Goal: Information Seeking & Learning: Learn about a topic

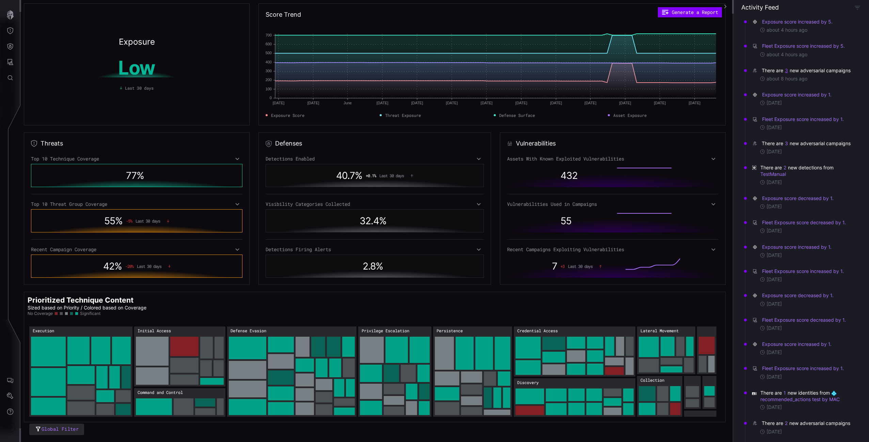
click at [788, 70] on button "3" at bounding box center [787, 70] width 4 height 7
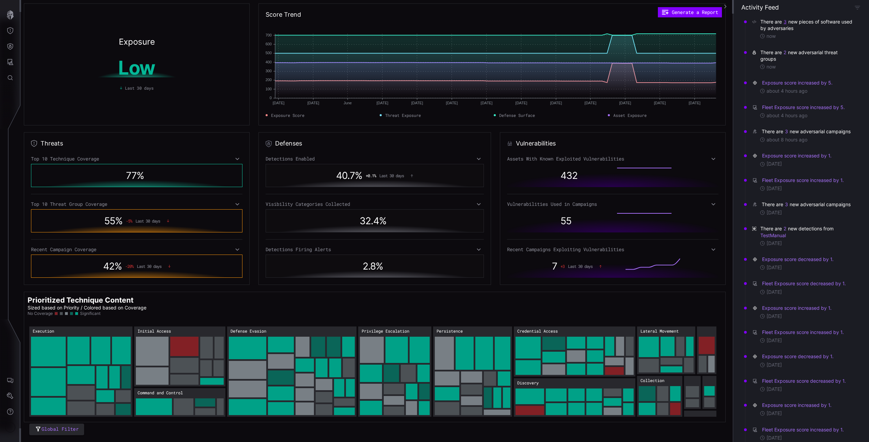
click at [784, 21] on button "3" at bounding box center [785, 22] width 3 height 6
click at [801, 65] on div "now" at bounding box center [807, 67] width 94 height 6
click at [785, 53] on button "2" at bounding box center [785, 52] width 3 height 7
click at [824, 76] on div "Exposure score increased by 5. about 4 hours ago" at bounding box center [803, 87] width 112 height 24
click at [787, 130] on button "3" at bounding box center [787, 131] width 4 height 7
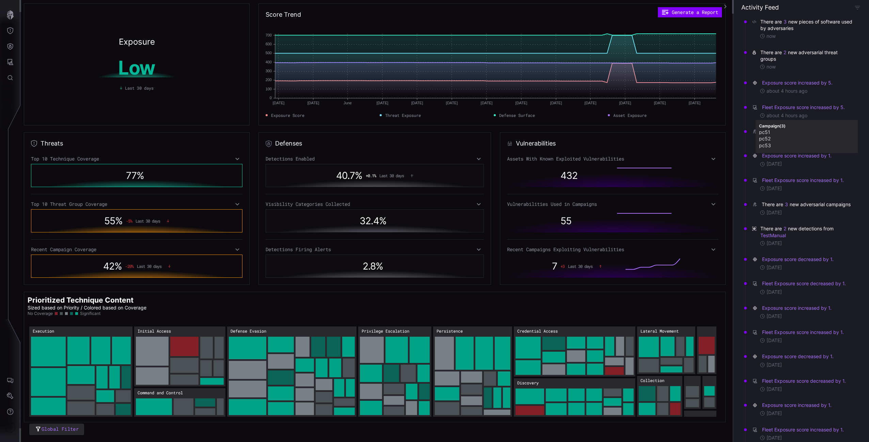
click at [801, 72] on div "There are 2 new adversarial threat groups now" at bounding box center [803, 59] width 112 height 31
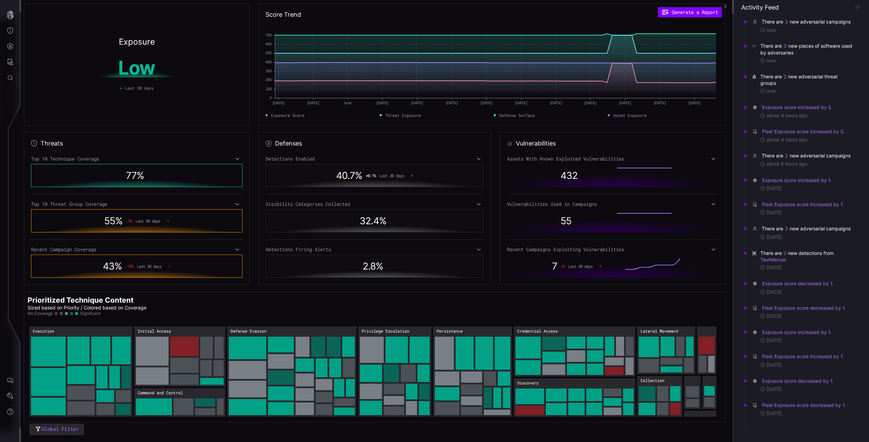
click at [790, 22] on div "There are 3 new adversarial campaigns" at bounding box center [807, 21] width 90 height 7
click at [787, 22] on button "3" at bounding box center [787, 21] width 4 height 7
click at [769, 37] on link "New Ransomware Charon Uses Earth Baxia APT Techniques to Target Enterprises" at bounding box center [806, 36] width 95 height 5
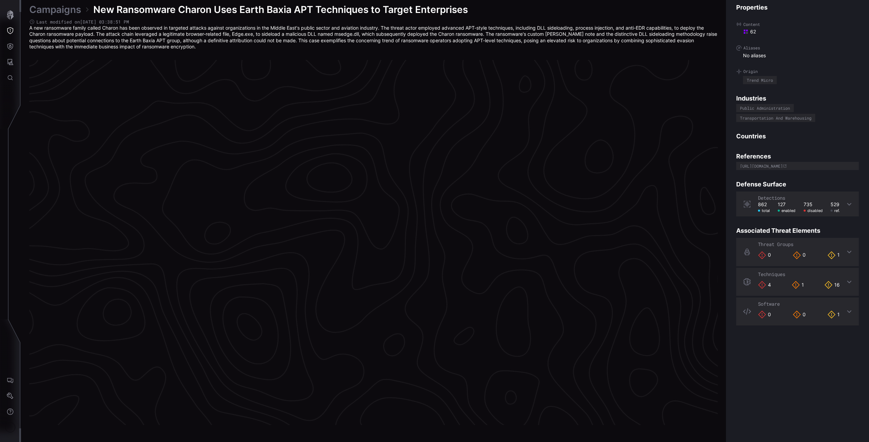
scroll to position [1353, 169]
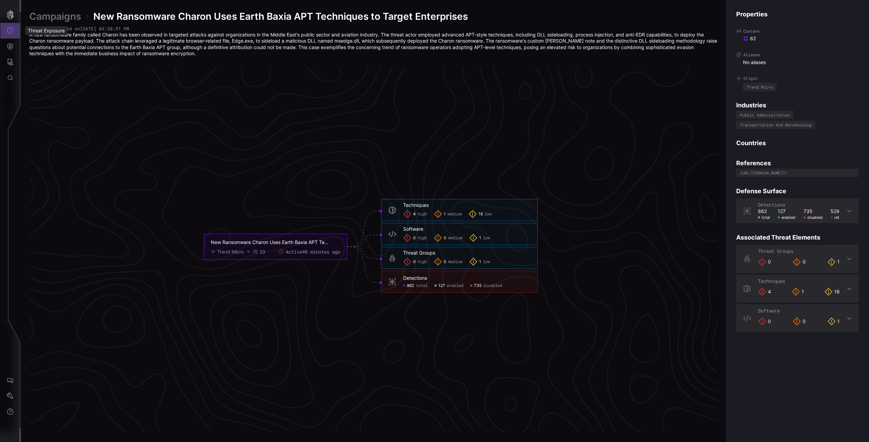
click at [9, 32] on icon "Threat Exposure" at bounding box center [10, 30] width 7 height 7
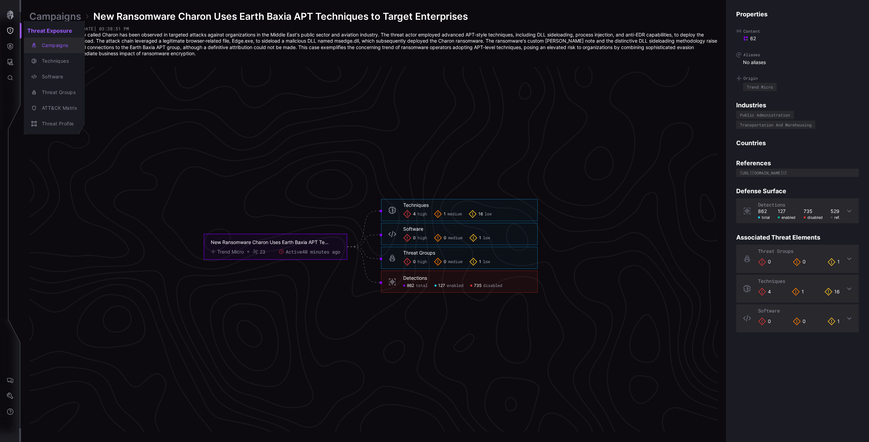
click at [53, 45] on div "Campaigns" at bounding box center [57, 45] width 39 height 9
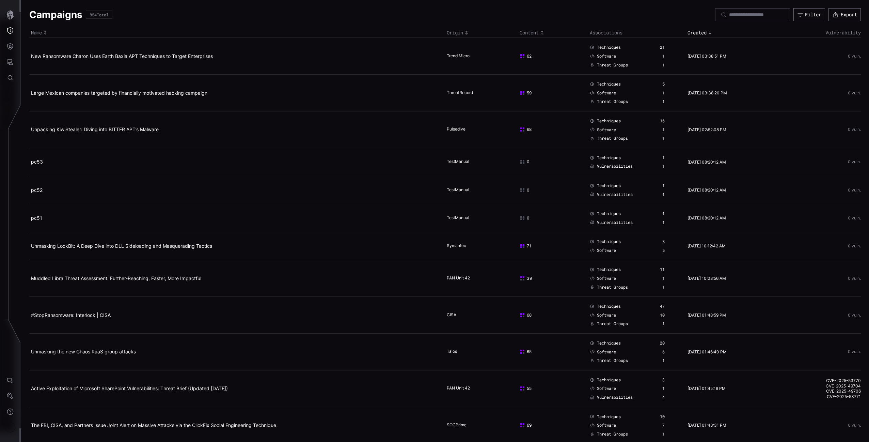
click at [154, 89] on td "Large Mexican companies targeted by financially motivated hacking campaign" at bounding box center [237, 93] width 416 height 37
click at [150, 84] on td "Large Mexican companies targeted by financially motivated hacking campaign" at bounding box center [237, 93] width 416 height 37
click at [159, 92] on link "Large Mexican companies targeted by financially motivated hacking campaign" at bounding box center [119, 93] width 176 height 6
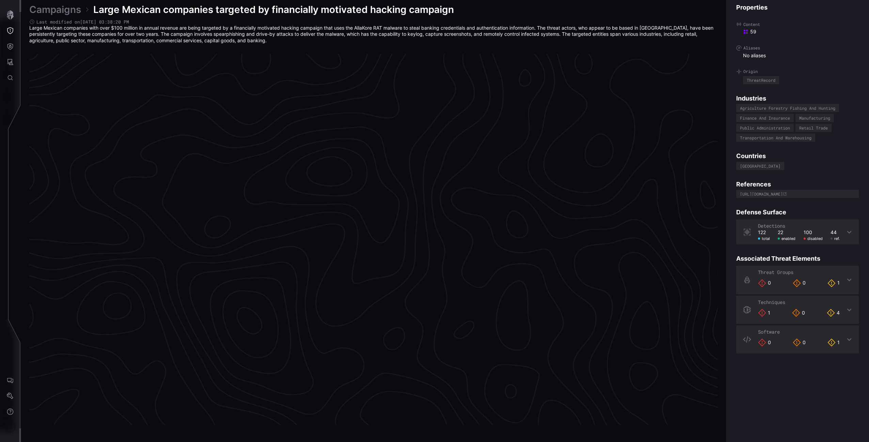
scroll to position [1350, 169]
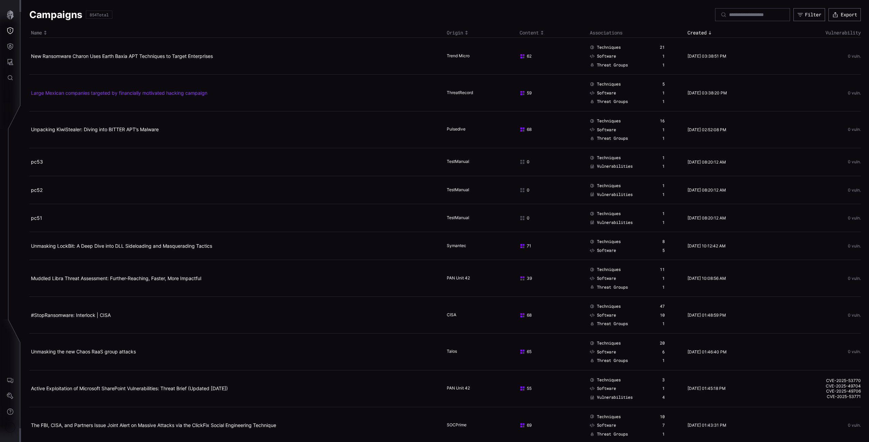
click at [167, 93] on link "Large Mexican companies targeted by financially motivated hacking campaign" at bounding box center [119, 93] width 176 height 6
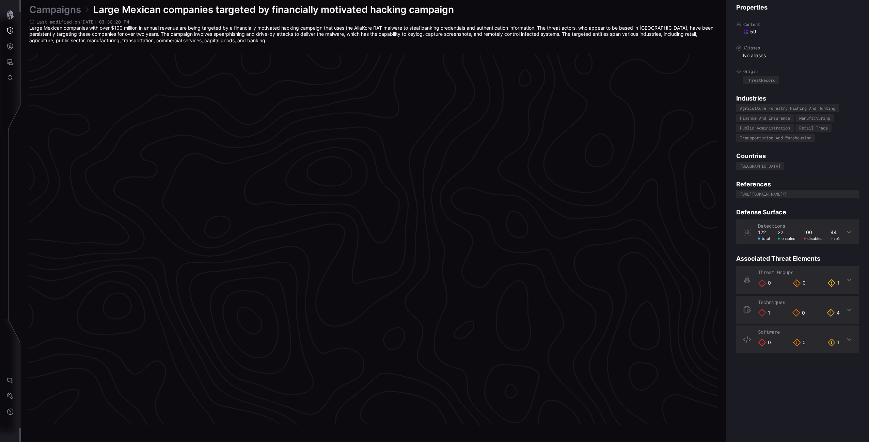
scroll to position [1350, 169]
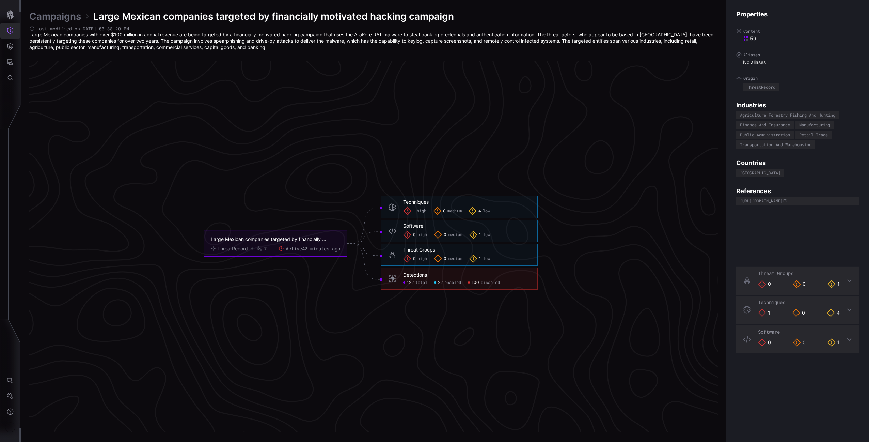
click at [11, 32] on icon "Threat Exposure" at bounding box center [10, 30] width 7 height 7
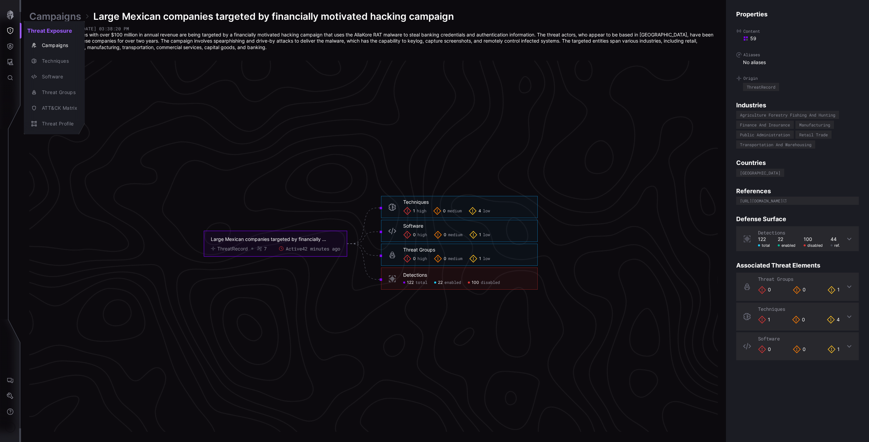
drag, startPoint x: 13, startPoint y: 46, endPoint x: 8, endPoint y: 45, distance: 4.8
click at [12, 46] on div at bounding box center [434, 221] width 869 height 442
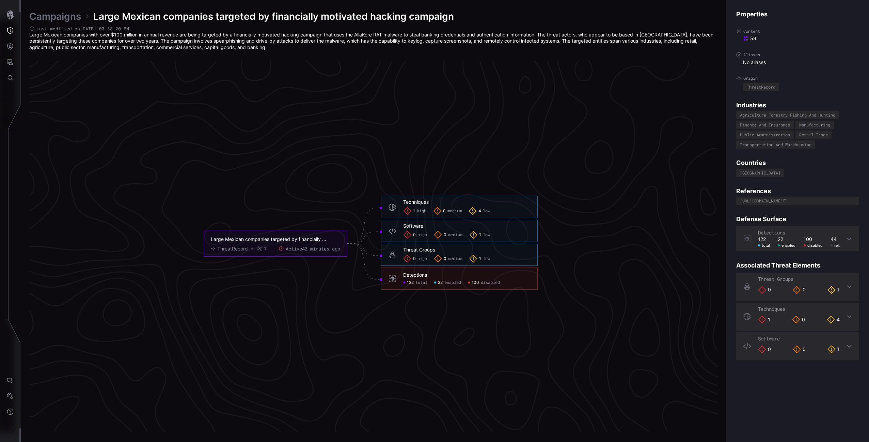
click at [8, 45] on div at bounding box center [434, 221] width 869 height 442
click at [10, 46] on icon "Defense Surface" at bounding box center [10, 46] width 6 height 6
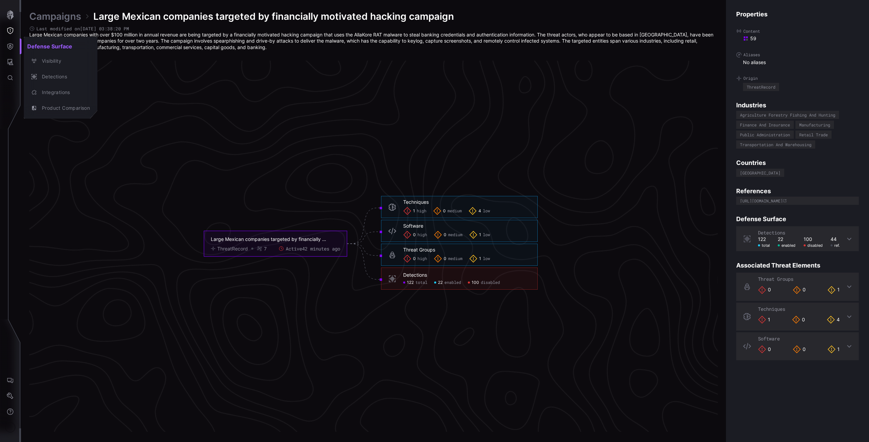
click at [12, 25] on div at bounding box center [434, 221] width 869 height 442
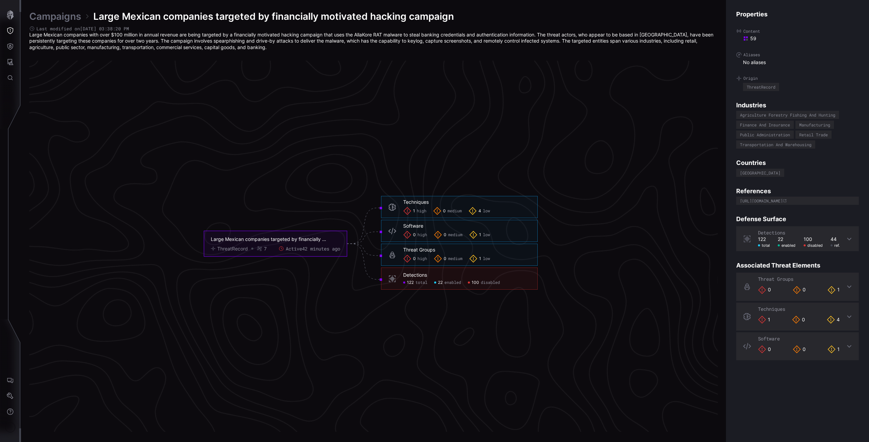
click at [7, 33] on div "Defense Surface Visibility Detections Integrations Product Comparison" at bounding box center [435, 221] width 867 height 442
click at [11, 32] on icon "Threat Exposure" at bounding box center [10, 30] width 7 height 7
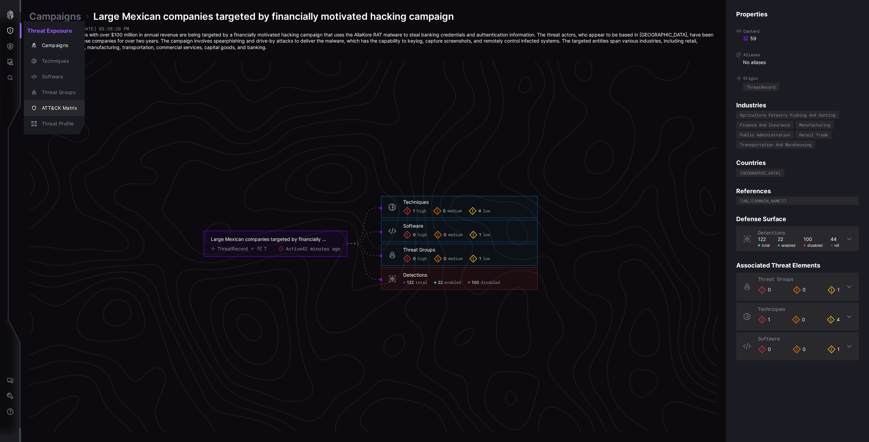
click at [60, 97] on div "Threat Groups" at bounding box center [55, 93] width 56 height 10
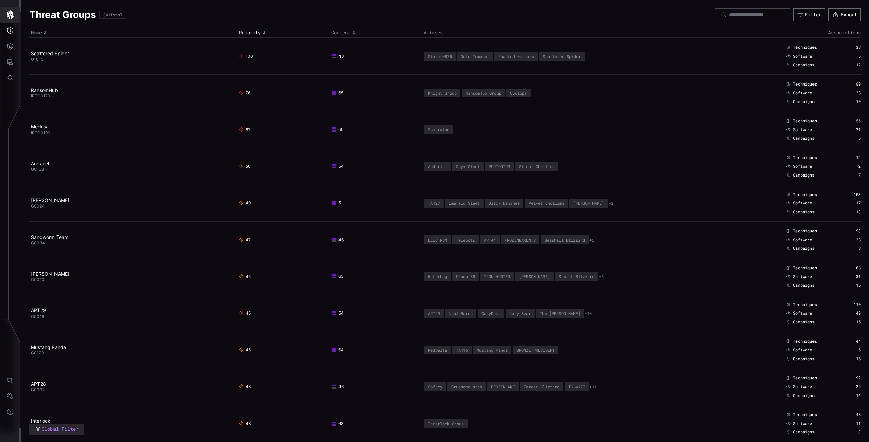
click at [6, 14] on icon "button" at bounding box center [10, 15] width 10 height 10
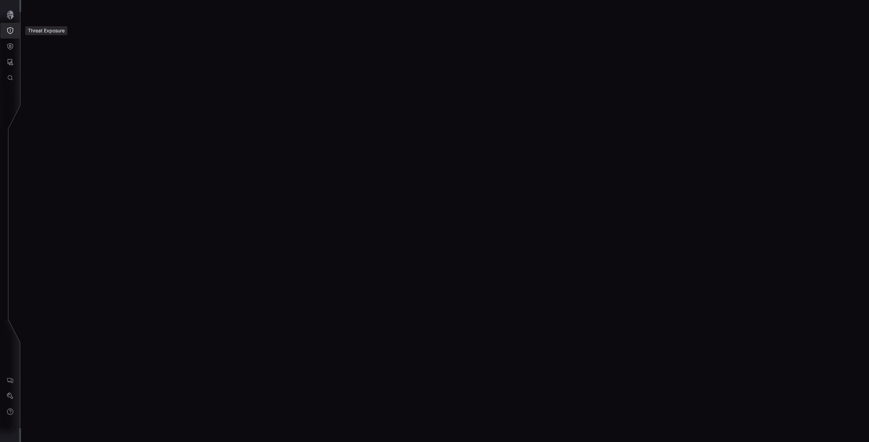
click at [12, 28] on icon "Threat Exposure" at bounding box center [10, 30] width 7 height 7
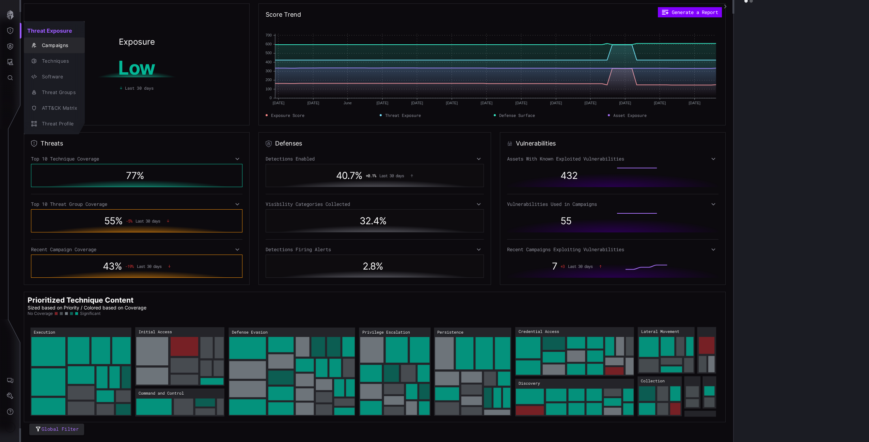
click at [29, 50] on button "Campaigns" at bounding box center [54, 45] width 61 height 16
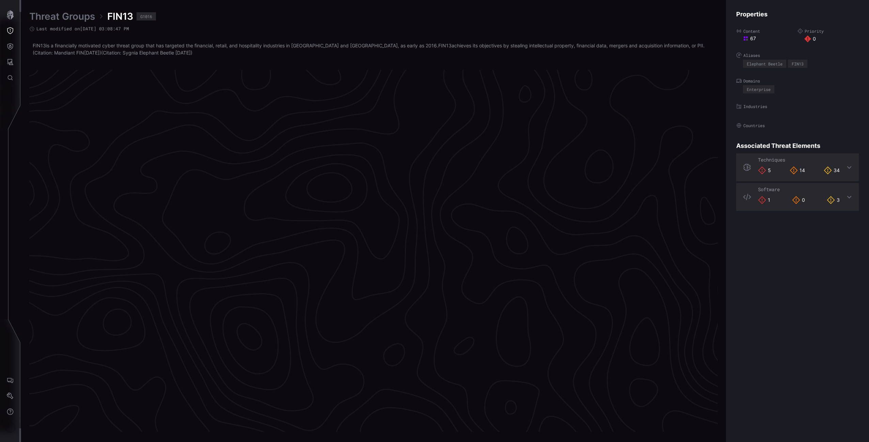
scroll to position [1355, 169]
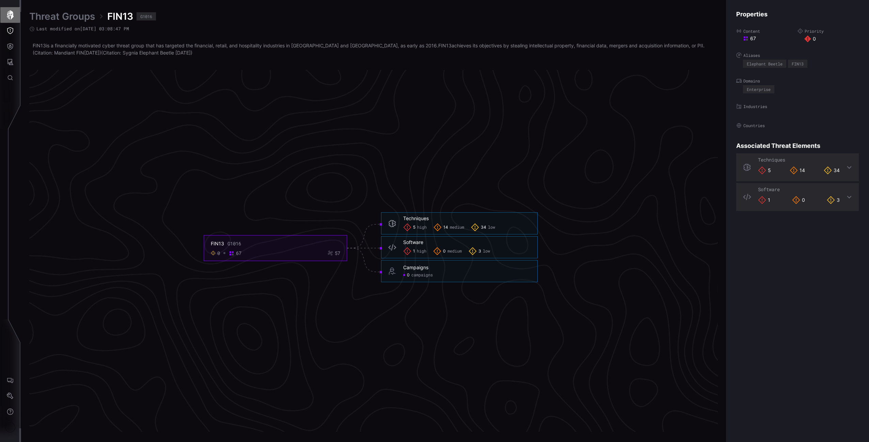
click at [7, 16] on icon "button" at bounding box center [10, 15] width 7 height 10
